Goal: Information Seeking & Learning: Learn about a topic

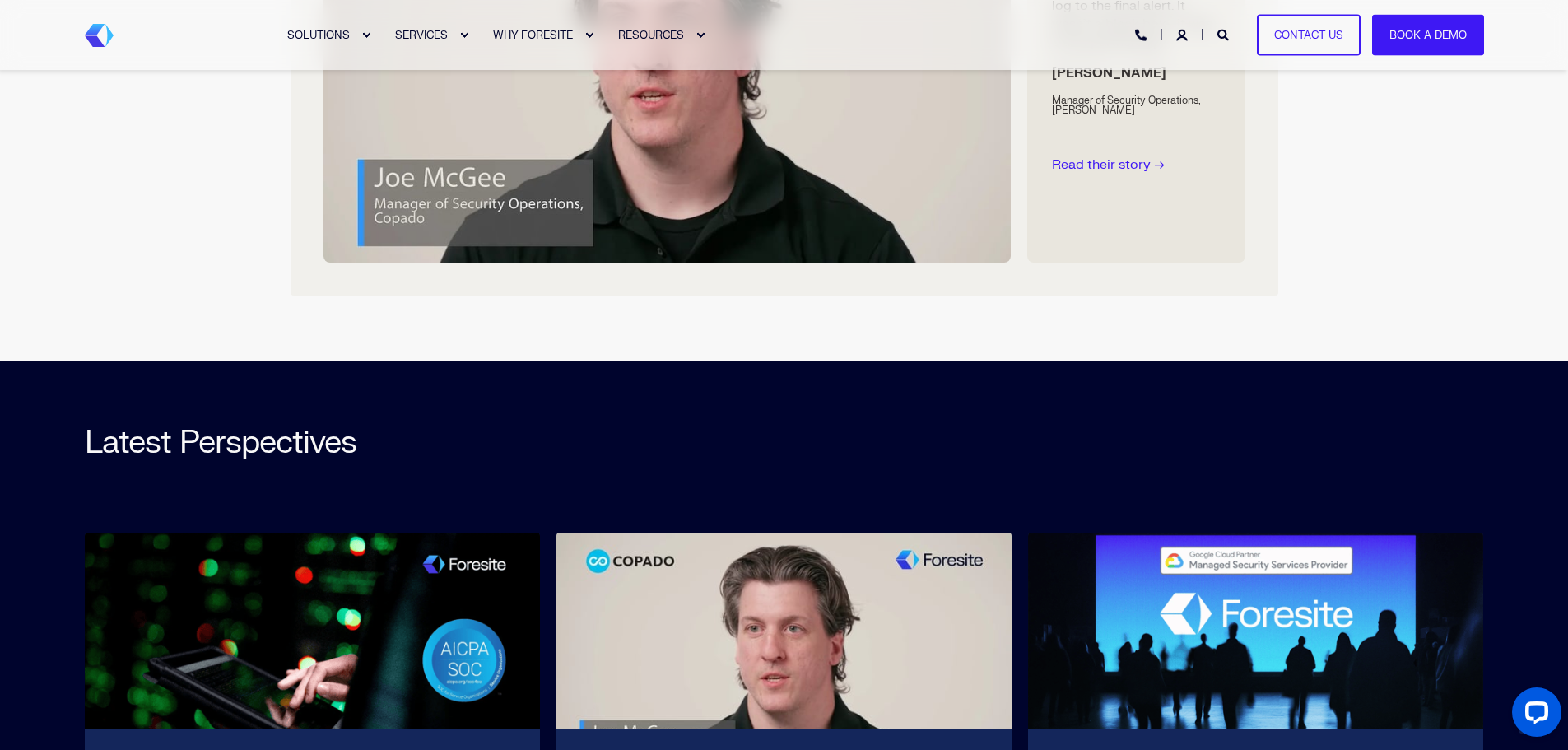
scroll to position [4577, 0]
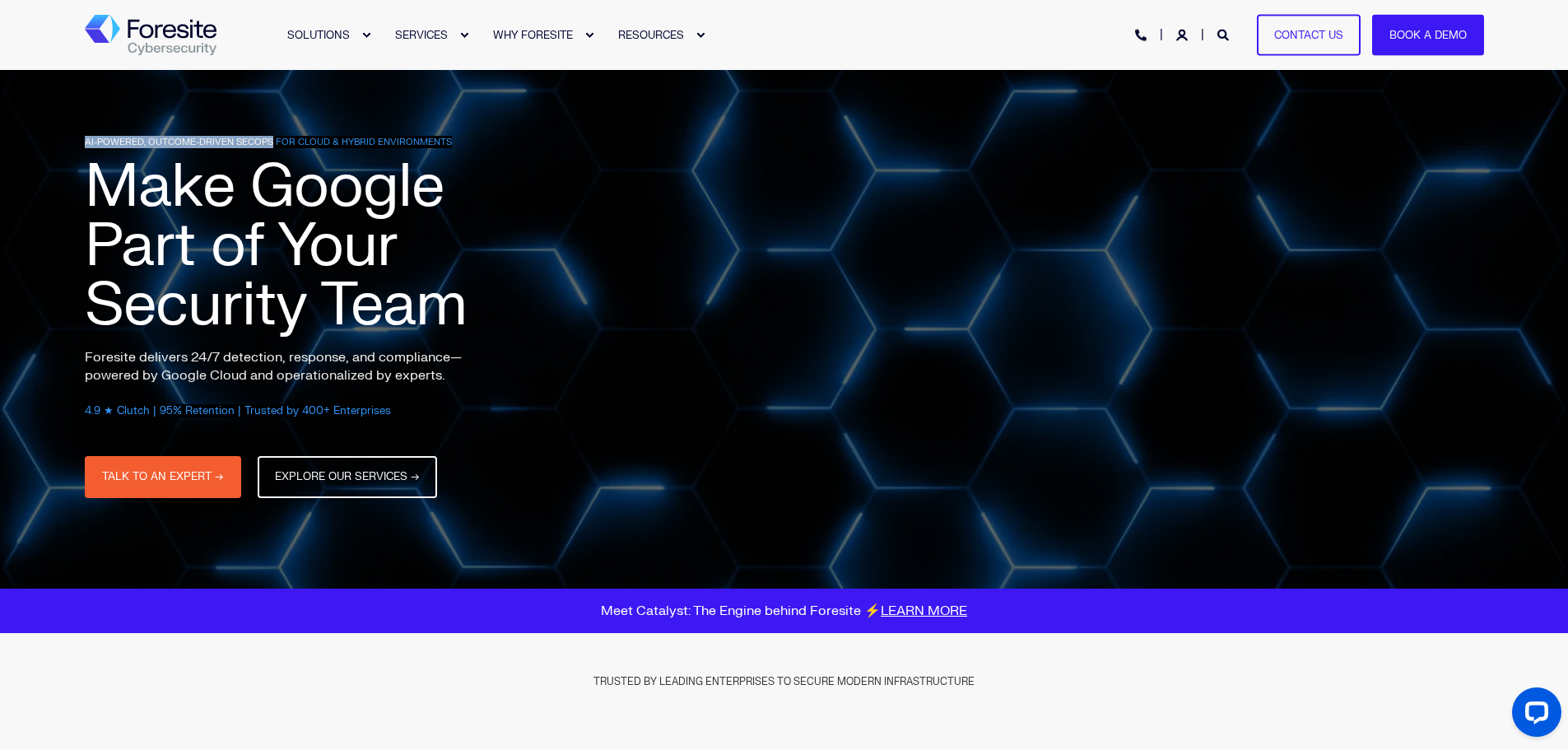
drag, startPoint x: 85, startPoint y: 140, endPoint x: 271, endPoint y: 140, distance: 186.0
click at [271, 140] on span "AI-POWERED, OUTCOME-DRIVEN SECOPS FOR CLOUD & HYBRID ENVIRONMENTS" at bounding box center [268, 142] width 367 height 13
copy span "AI-POWERED, OUTCOME-DRIVEN SECOPS"
